Goal: Task Accomplishment & Management: Use online tool/utility

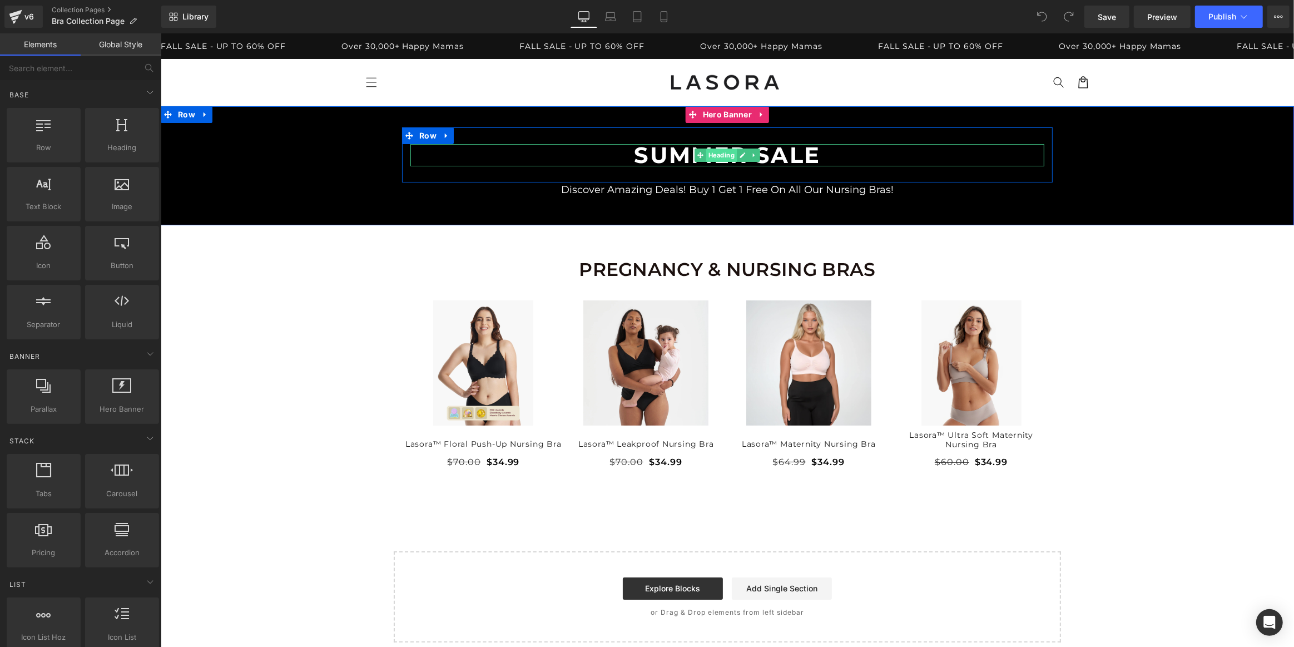
click at [729, 149] on span "Heading" at bounding box center [721, 154] width 31 height 13
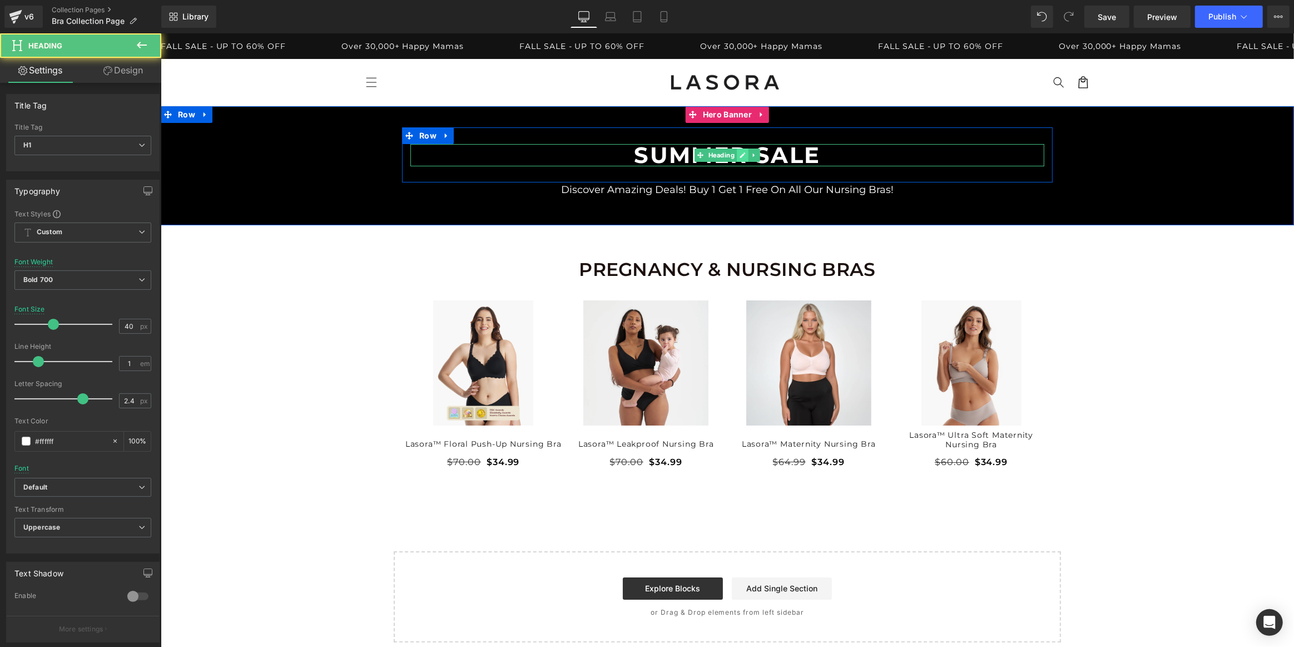
click at [739, 155] on icon at bounding box center [742, 155] width 6 height 7
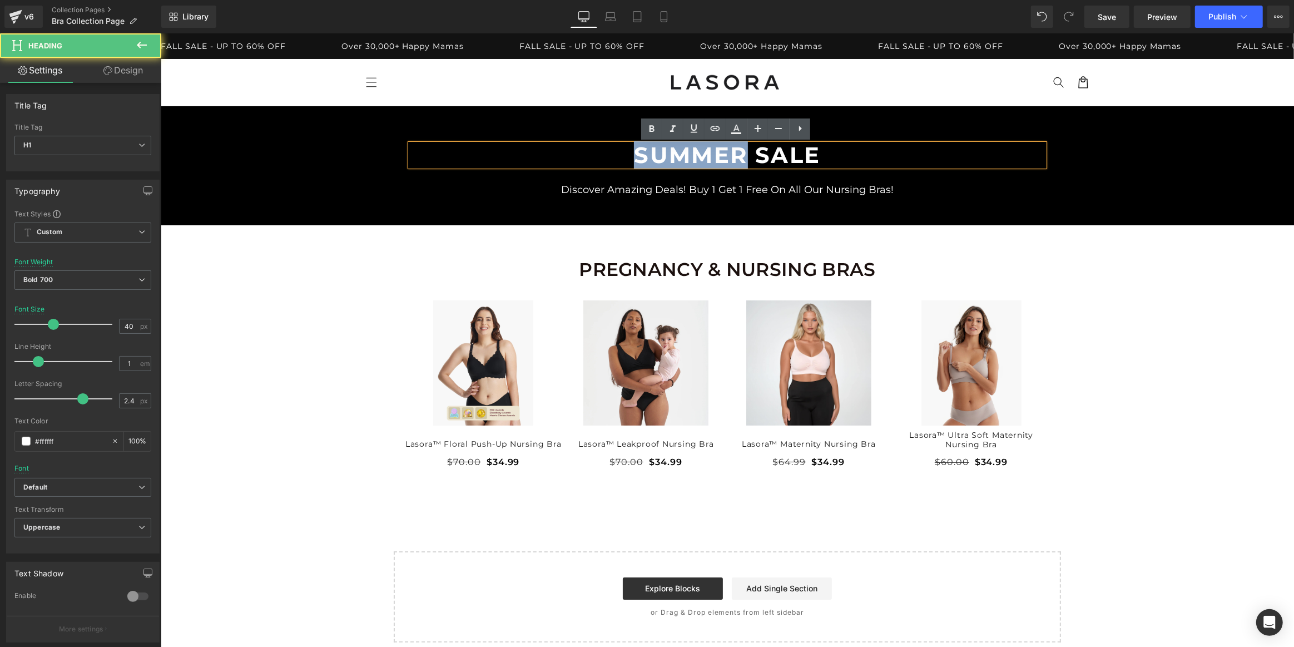
drag, startPoint x: 739, startPoint y: 151, endPoint x: 614, endPoint y: 152, distance: 124.5
click at [614, 152] on h1 "Summer Sale" at bounding box center [727, 155] width 634 height 22
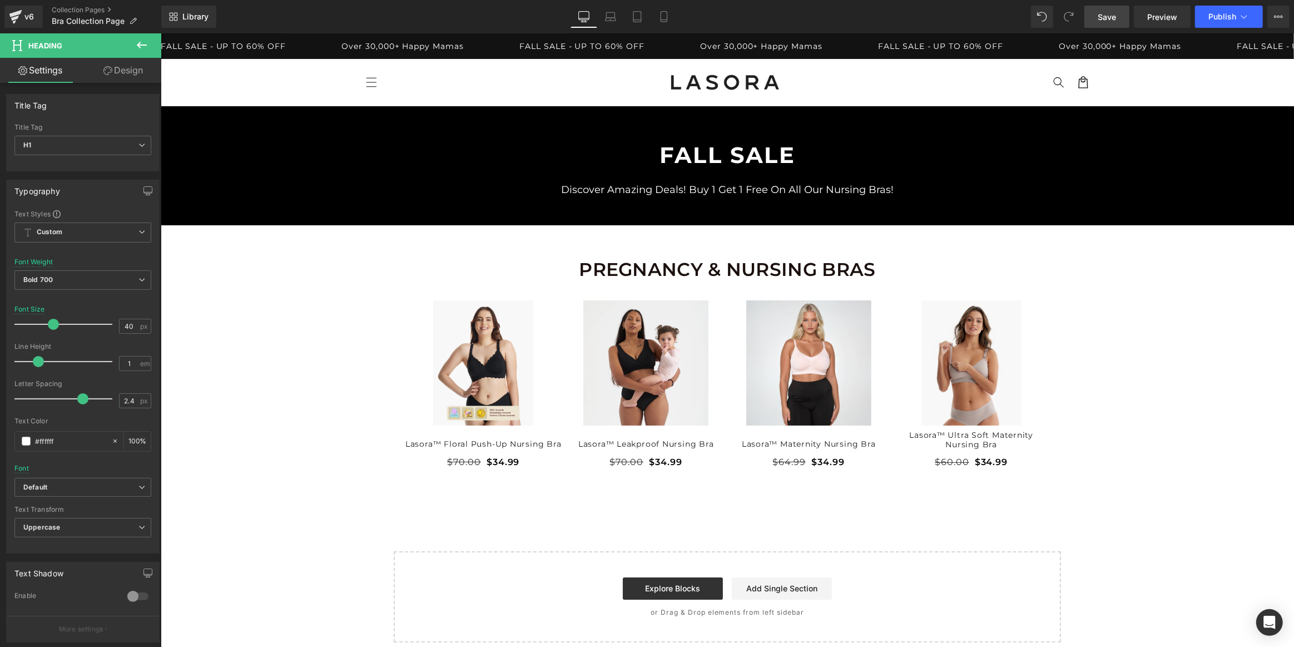
click at [1105, 16] on span "Save" at bounding box center [1106, 17] width 18 height 12
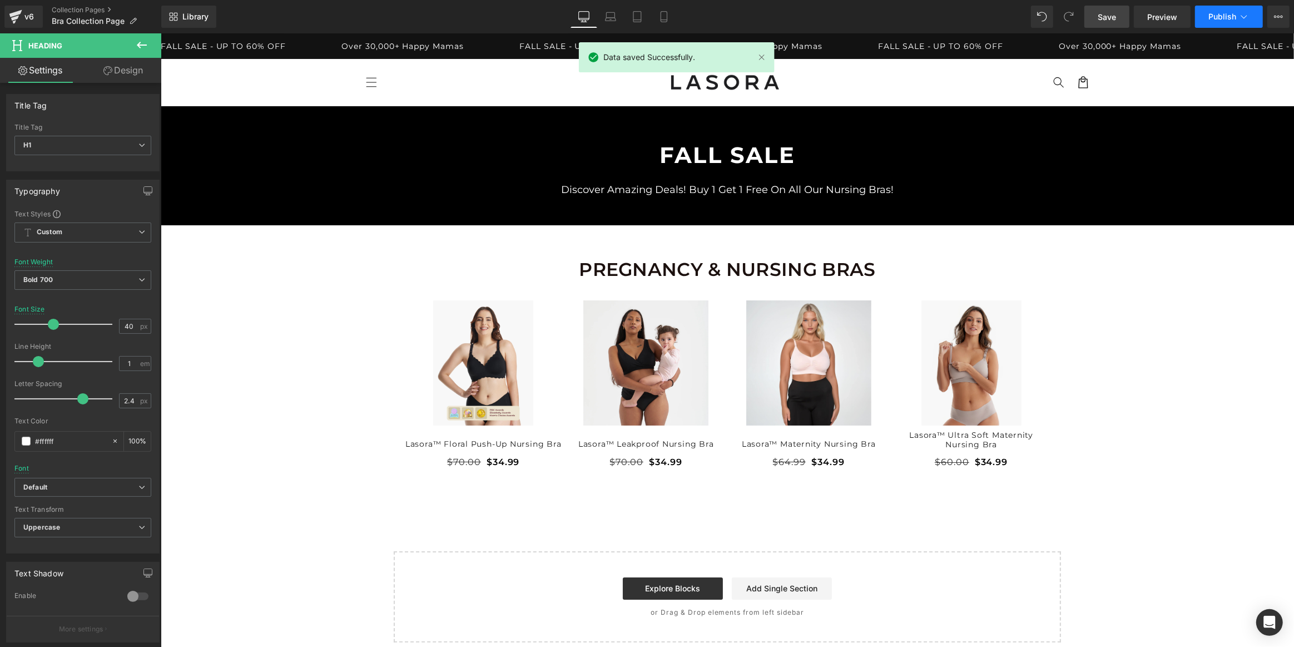
click at [1220, 17] on span "Publish" at bounding box center [1222, 16] width 28 height 9
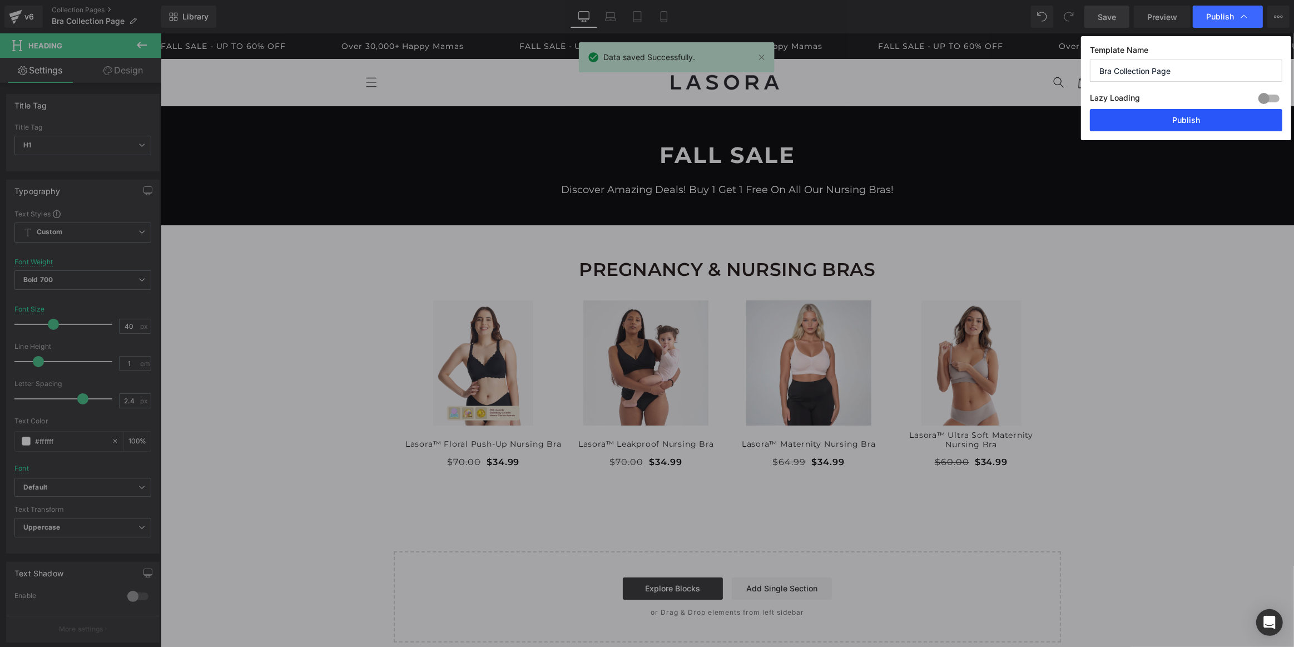
click at [1198, 120] on button "Publish" at bounding box center [1186, 120] width 192 height 22
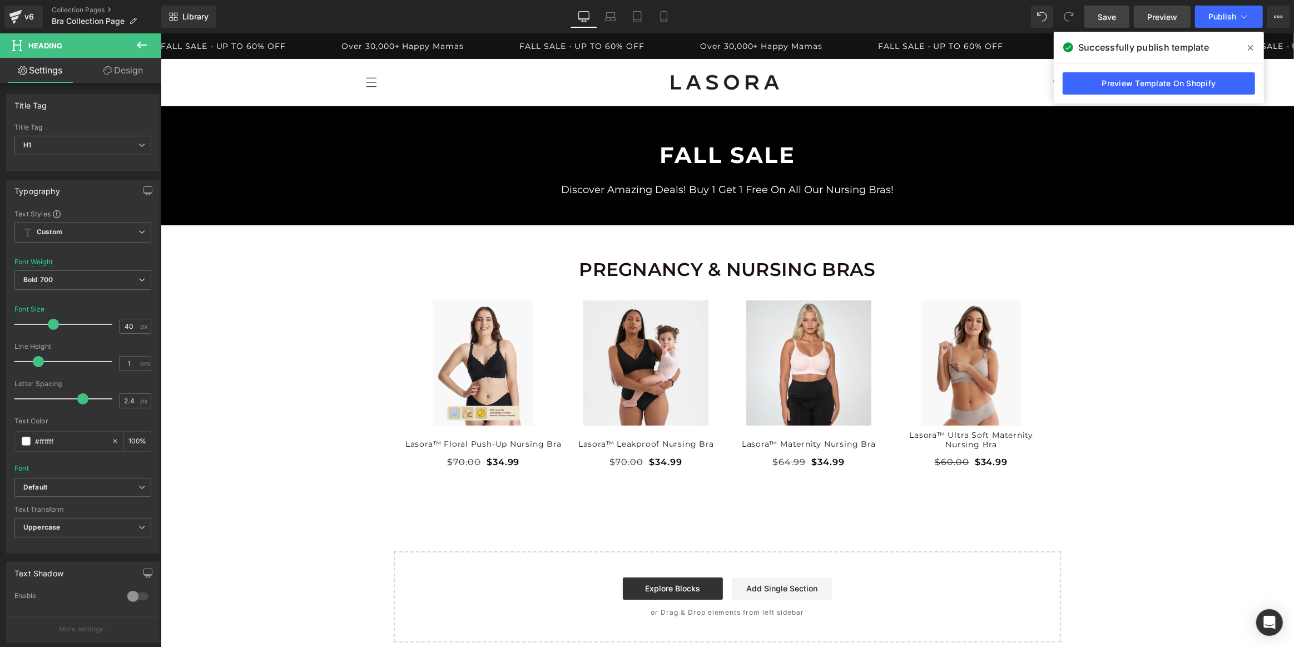
drag, startPoint x: 1249, startPoint y: 49, endPoint x: 1169, endPoint y: 9, distance: 89.5
click at [1249, 48] on icon at bounding box center [1251, 47] width 6 height 9
